Goal: Information Seeking & Learning: Learn about a topic

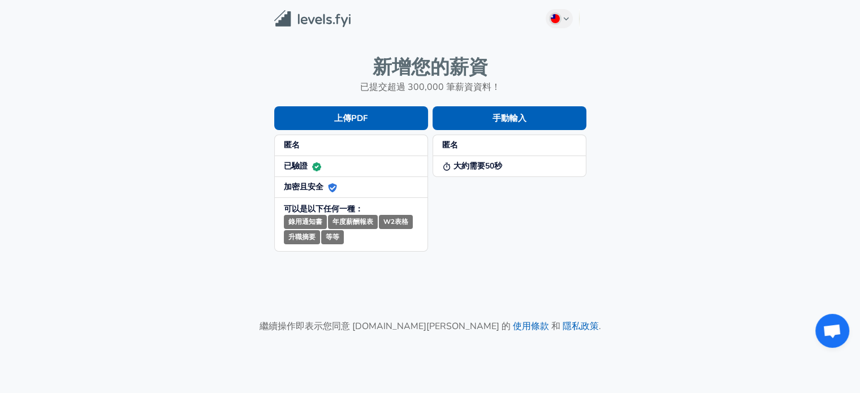
scroll to position [90, 0]
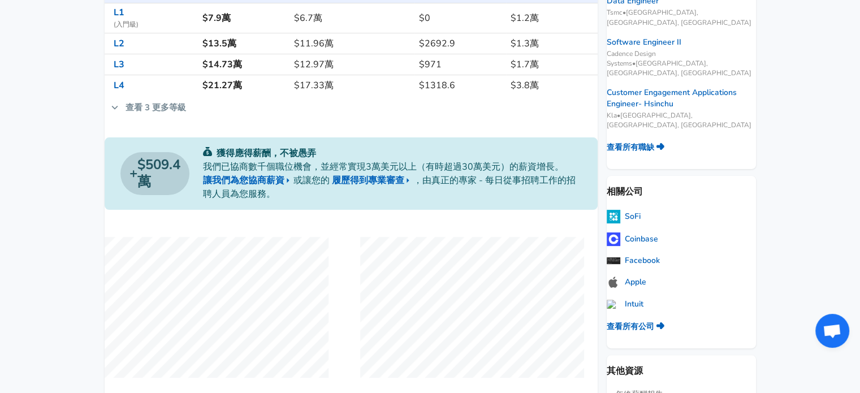
scroll to position [226, 0]
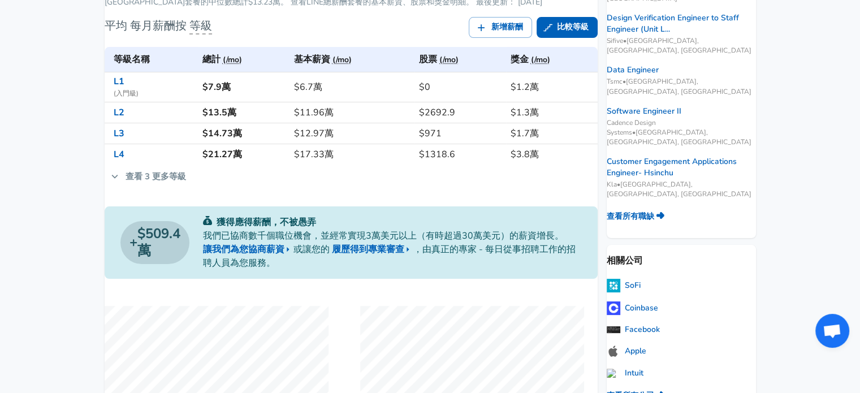
click at [121, 183] on icon at bounding box center [115, 176] width 12 height 12
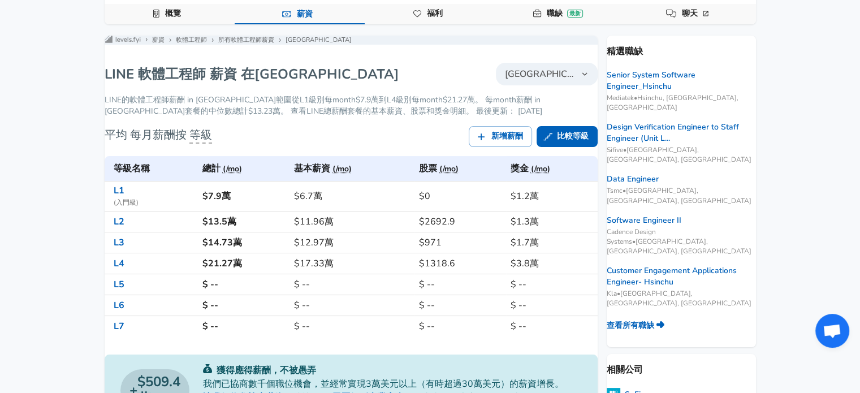
scroll to position [113, 0]
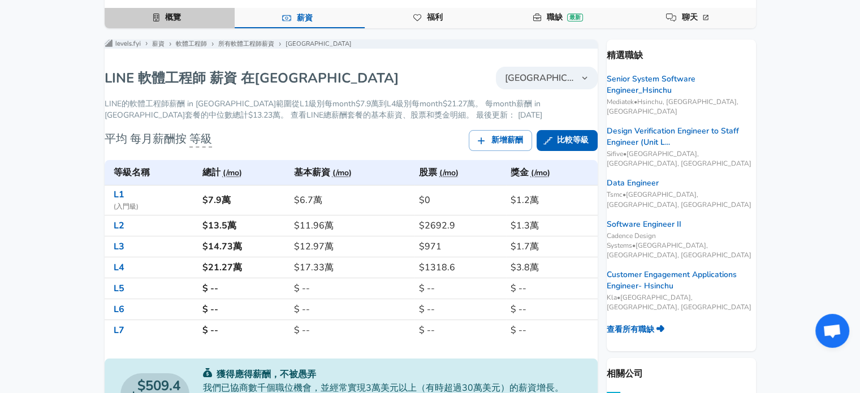
click at [175, 16] on link "概覽" at bounding box center [173, 17] width 25 height 19
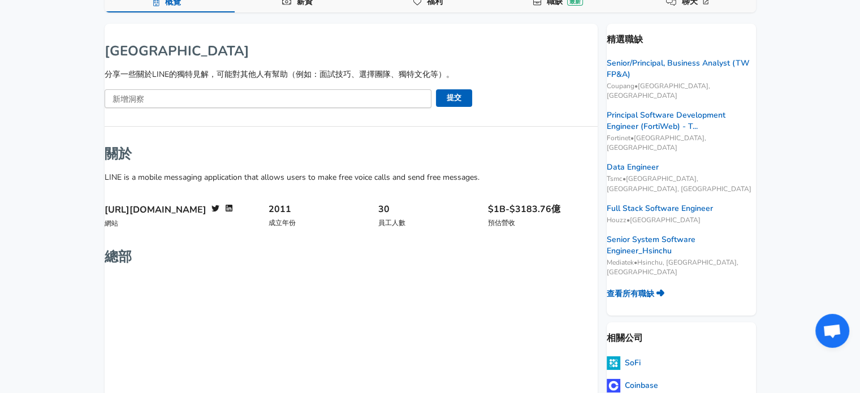
scroll to position [57, 0]
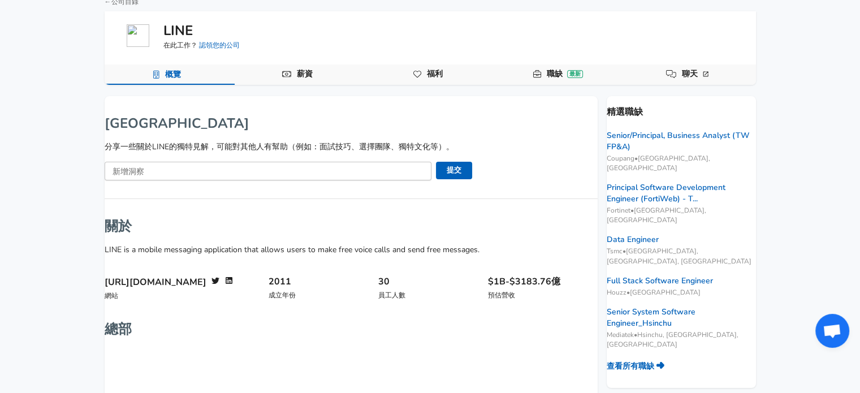
click at [427, 74] on link "福利" at bounding box center [434, 73] width 25 height 19
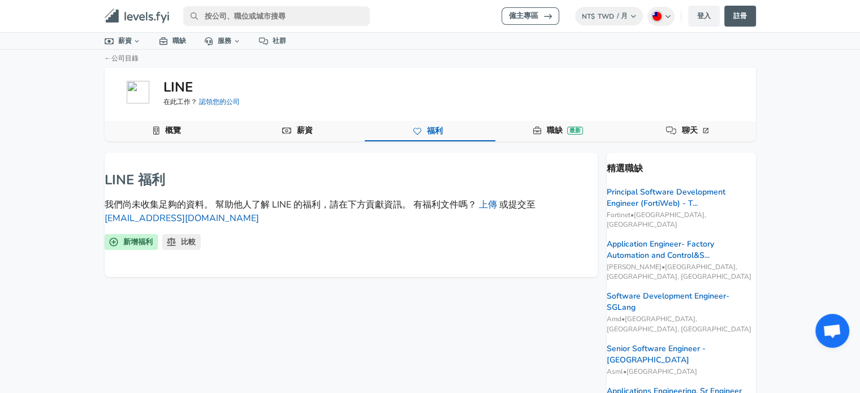
click at [555, 122] on link "職缺 最新" at bounding box center [564, 130] width 45 height 19
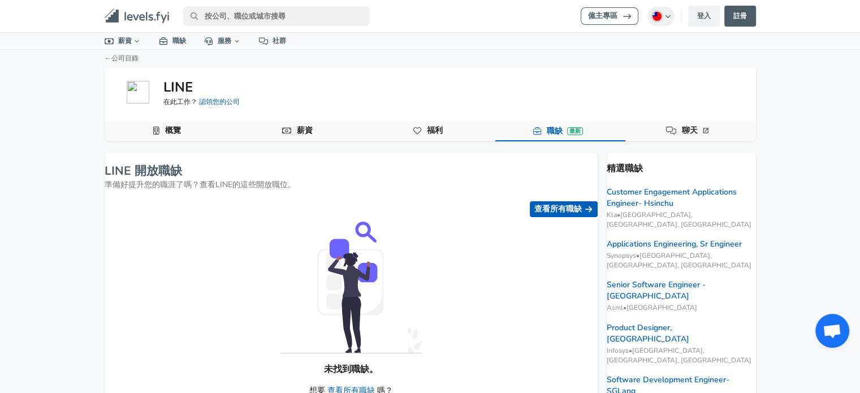
click at [307, 125] on link "薪資" at bounding box center [304, 130] width 25 height 19
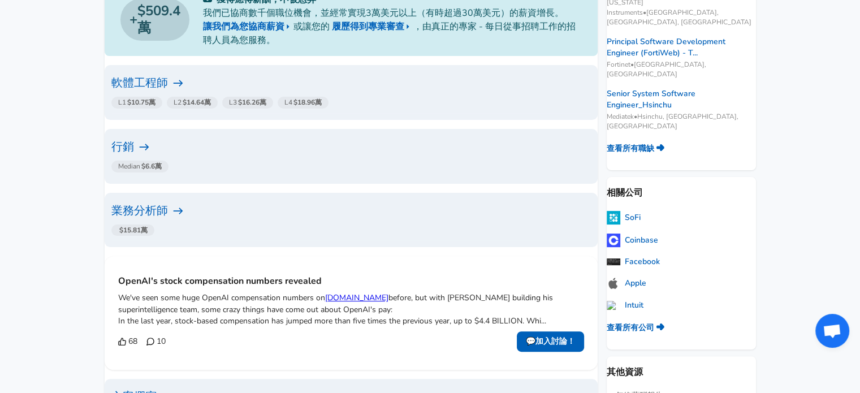
scroll to position [226, 0]
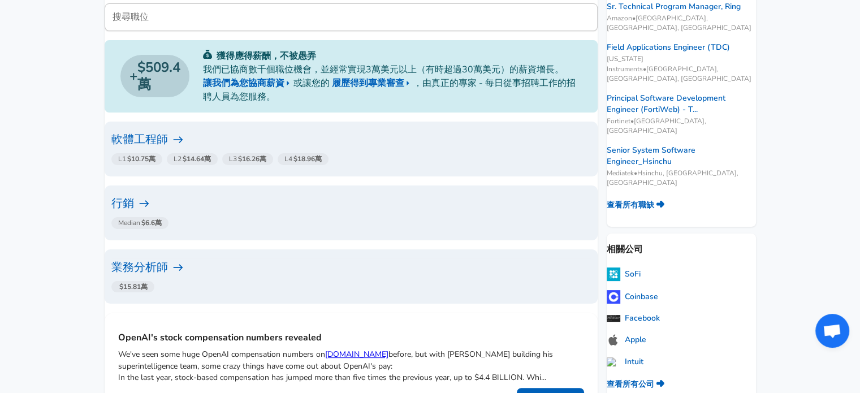
click at [414, 146] on h6 "軟體工程師" at bounding box center [350, 140] width 479 height 18
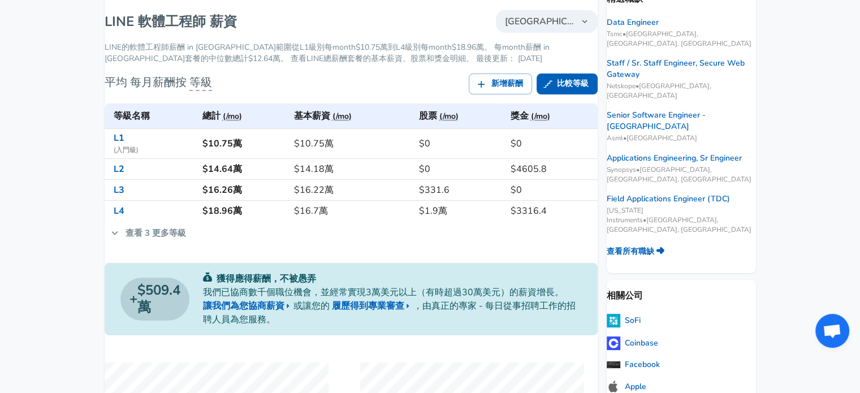
scroll to position [113, 0]
